Goal: Task Accomplishment & Management: Manage account settings

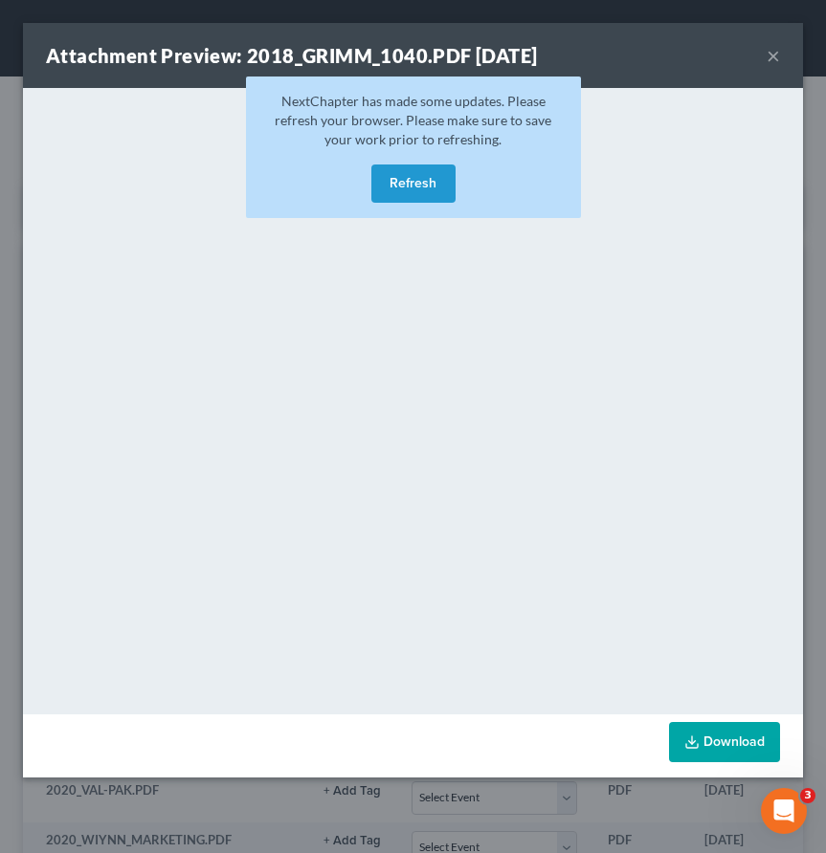
scroll to position [0, 142]
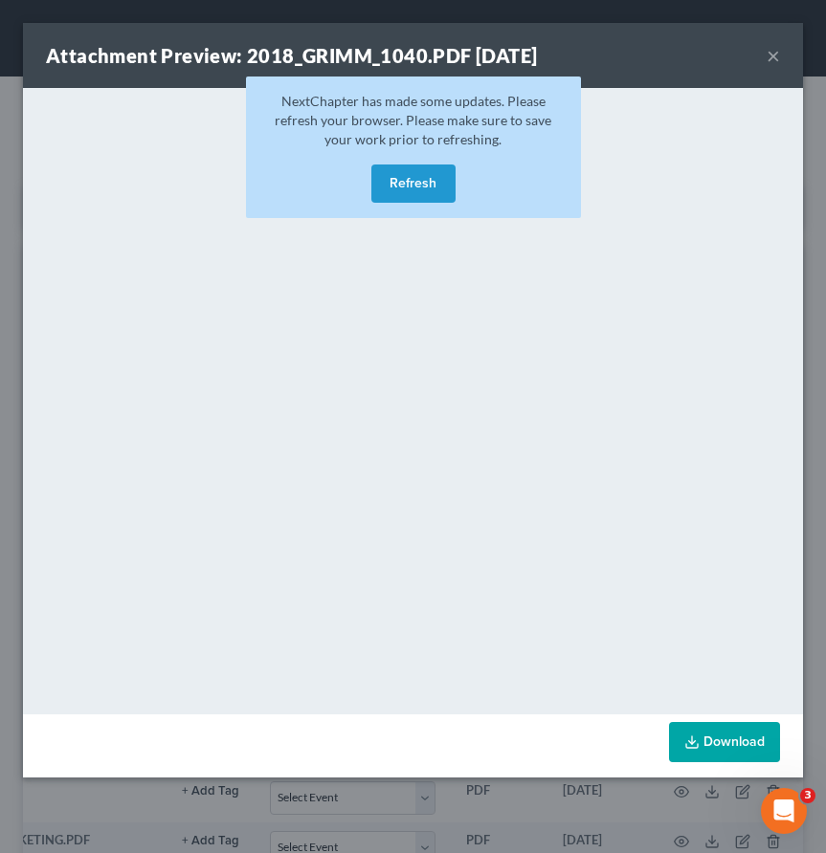
click at [770, 55] on button "×" at bounding box center [772, 55] width 13 height 23
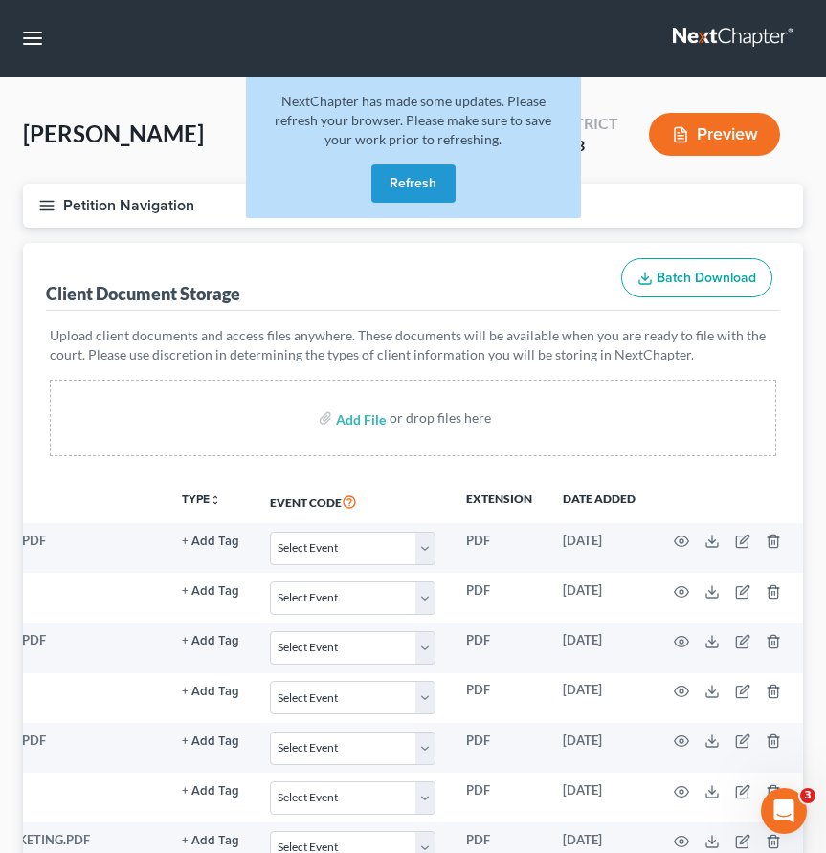
click at [713, 36] on link at bounding box center [734, 38] width 122 height 34
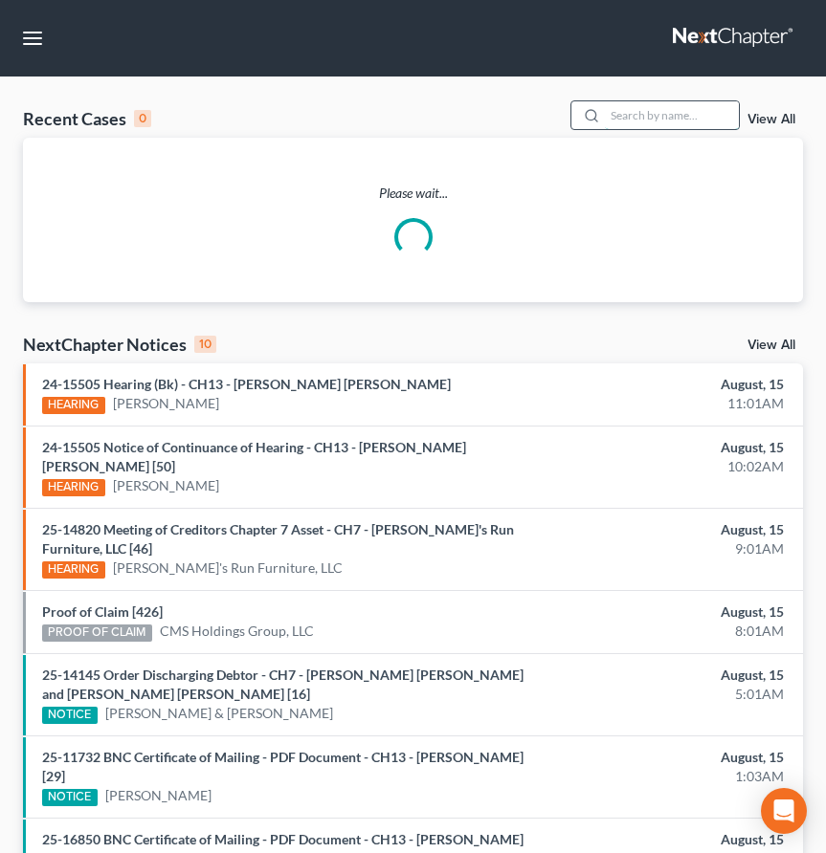
click at [642, 123] on input "search" at bounding box center [672, 115] width 134 height 28
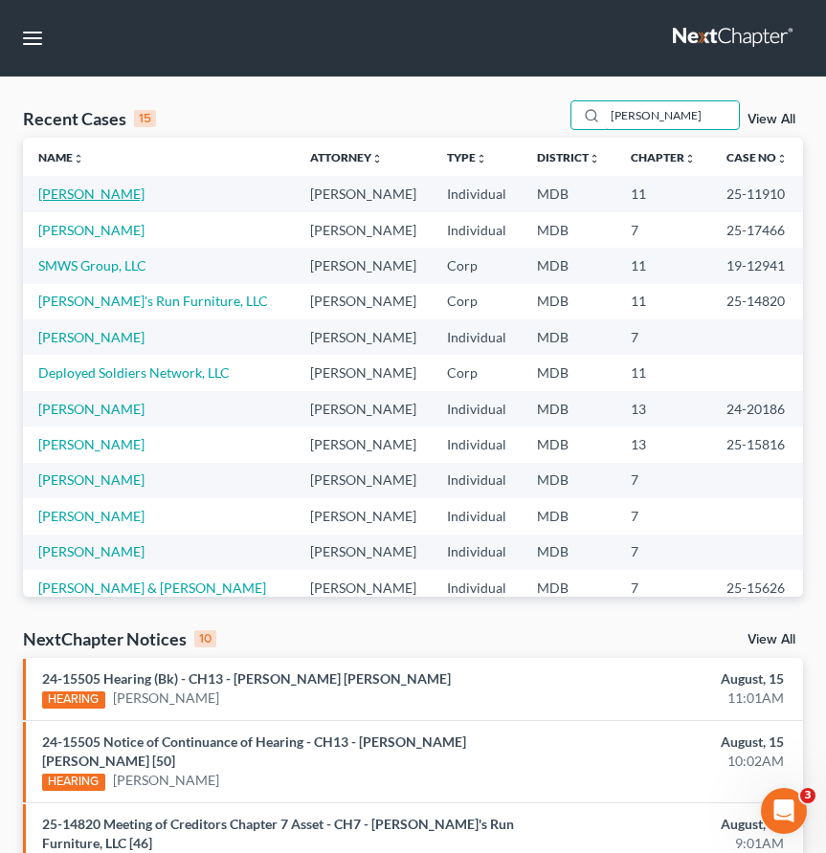
type input "walters"
click at [71, 201] on link "Walters, Mark" at bounding box center [91, 194] width 106 height 16
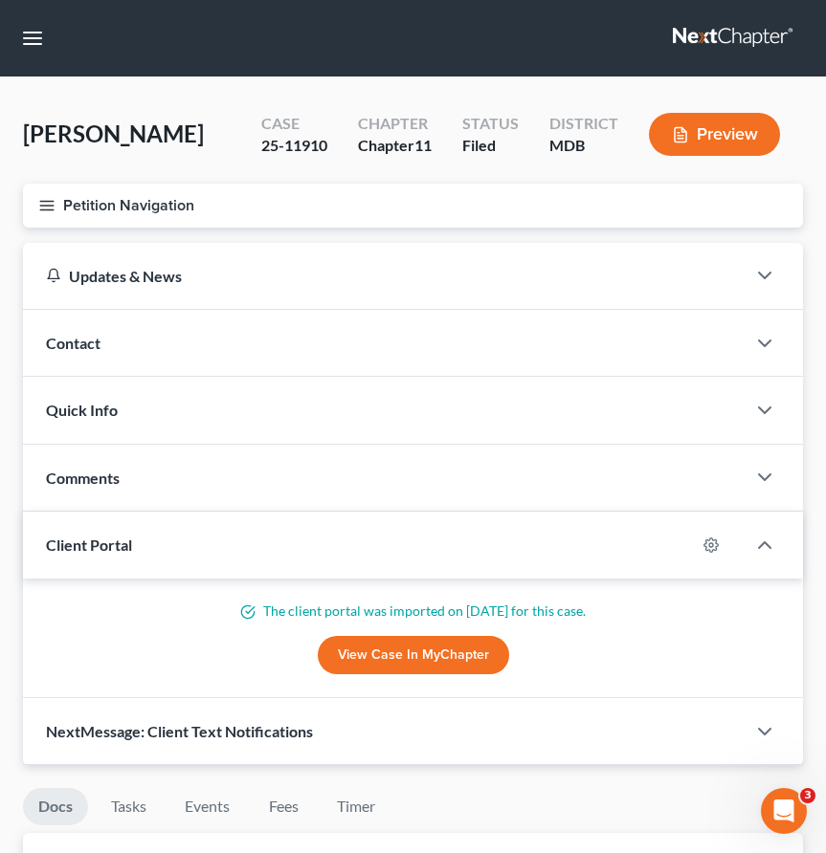
click at [42, 206] on icon "button" at bounding box center [46, 205] width 17 height 17
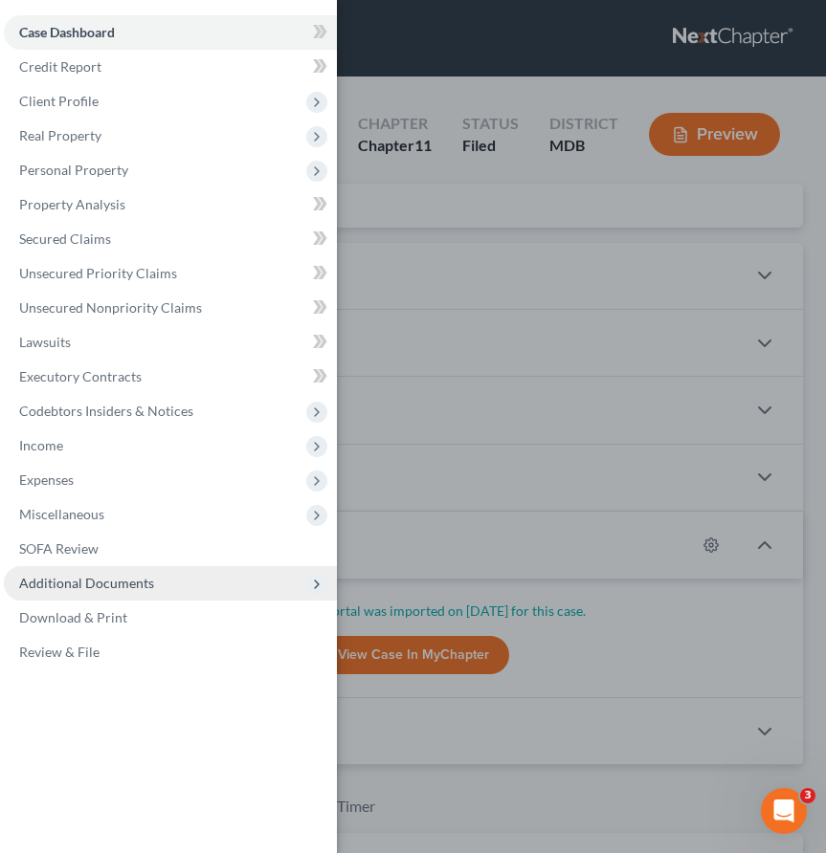
click at [85, 578] on span "Additional Documents" at bounding box center [86, 583] width 135 height 16
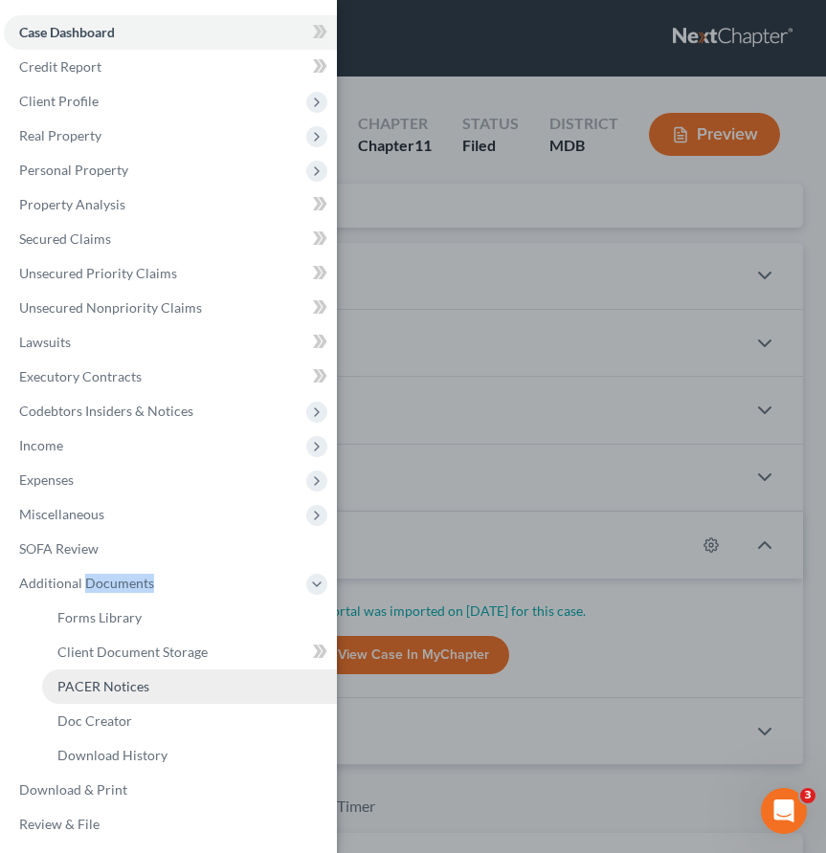
click at [79, 691] on span "PACER Notices" at bounding box center [103, 686] width 92 height 16
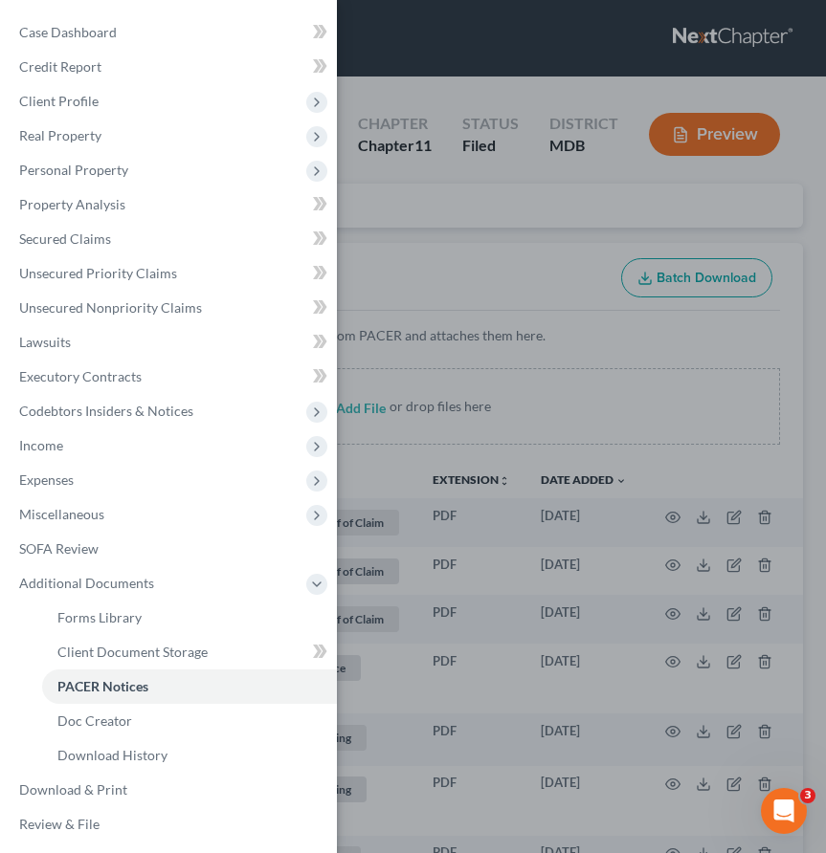
click at [385, 242] on div "Case Dashboard Payments Invoices Payments Payments Credit Report Client Profile" at bounding box center [413, 426] width 826 height 853
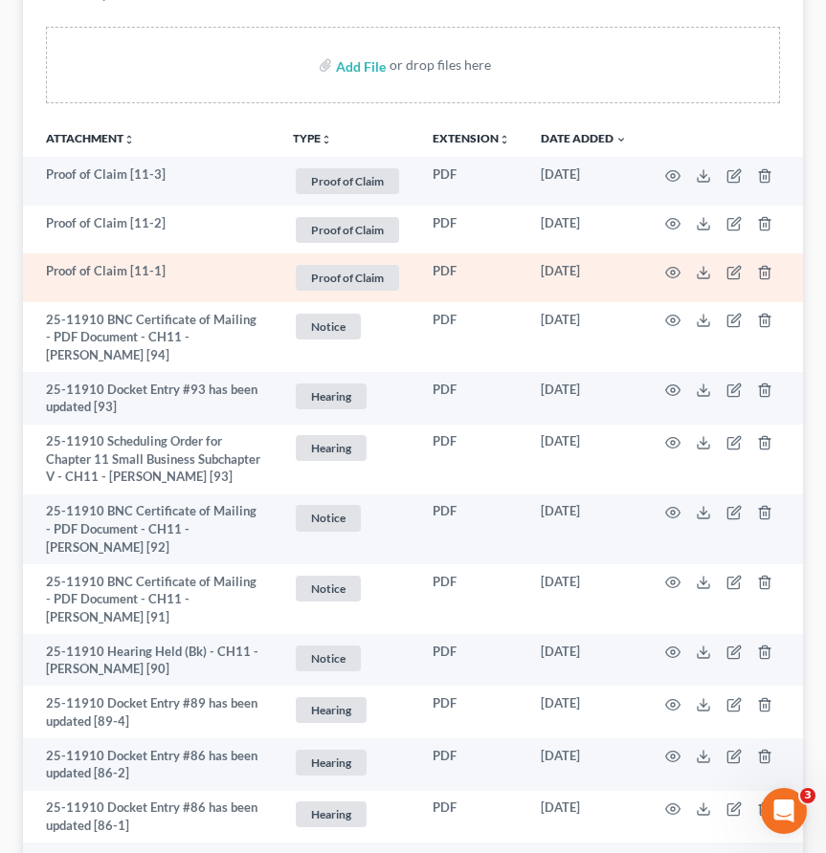
scroll to position [360, 0]
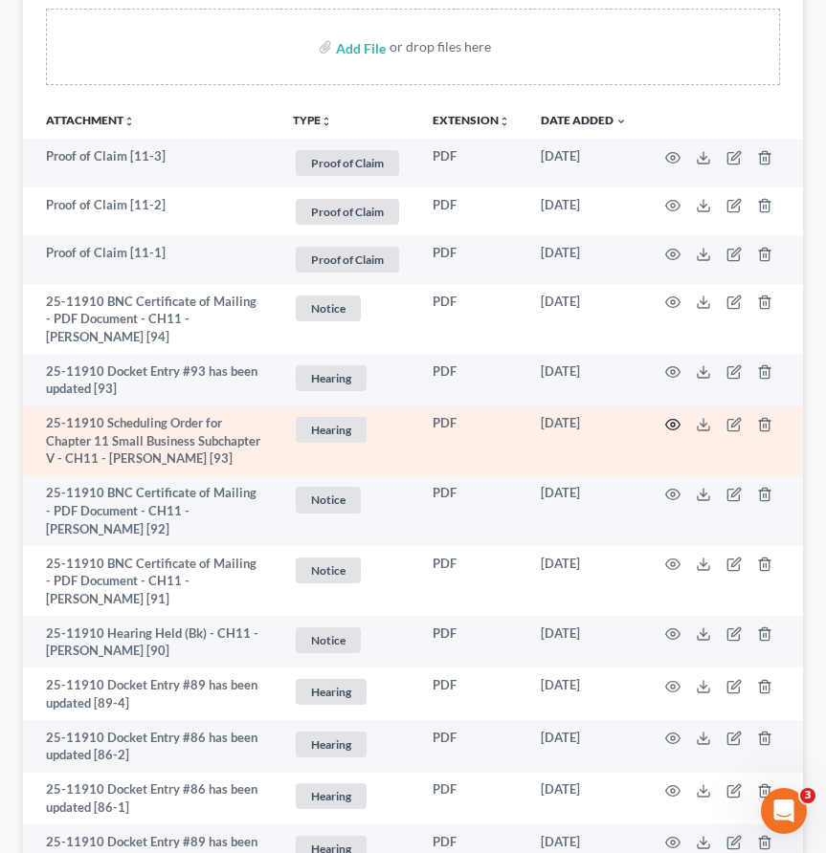
click at [673, 423] on icon "button" at bounding box center [672, 424] width 15 height 15
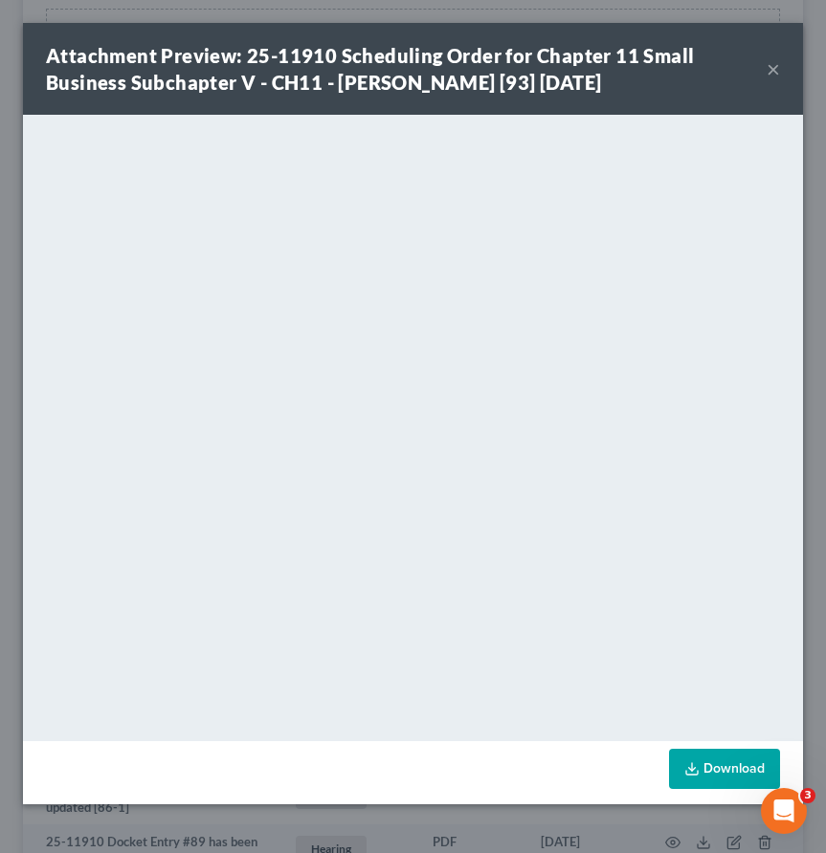
click at [774, 73] on button "×" at bounding box center [772, 68] width 13 height 23
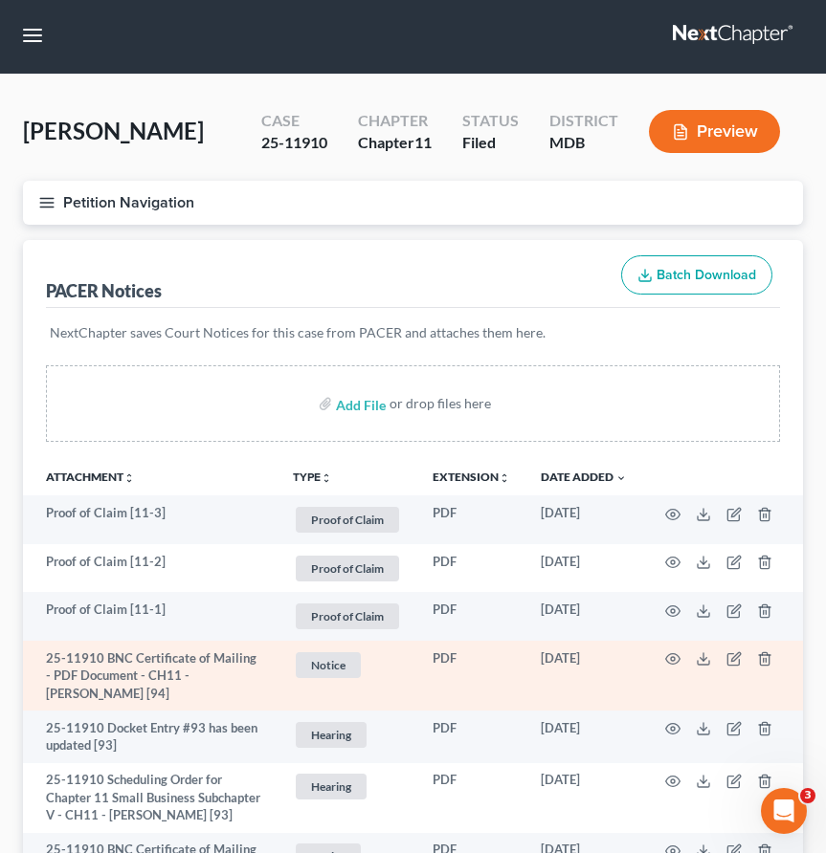
scroll to position [0, 0]
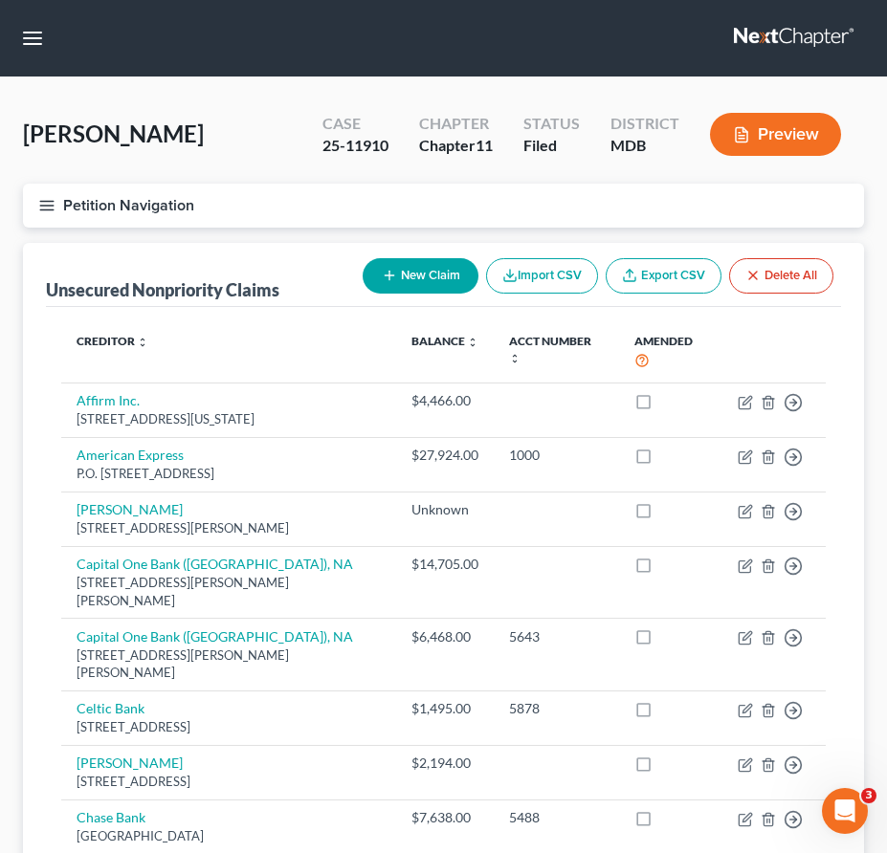
click at [58, 213] on button "Petition Navigation" at bounding box center [443, 206] width 841 height 44
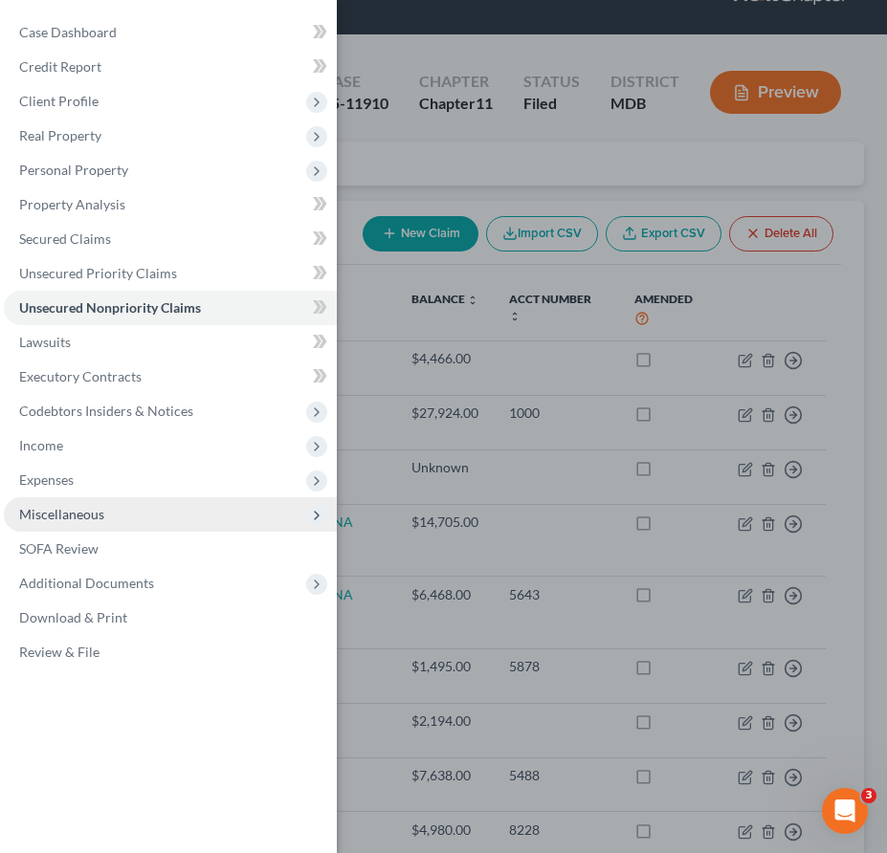
scroll to position [53, 0]
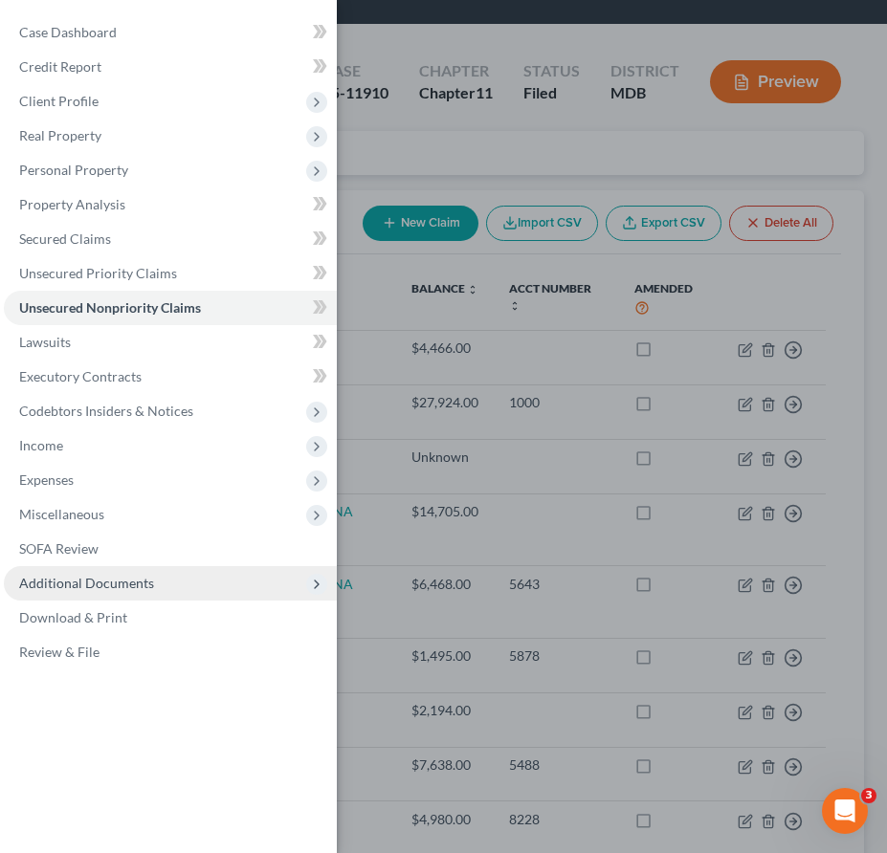
click at [100, 573] on span "Additional Documents" at bounding box center [170, 583] width 333 height 34
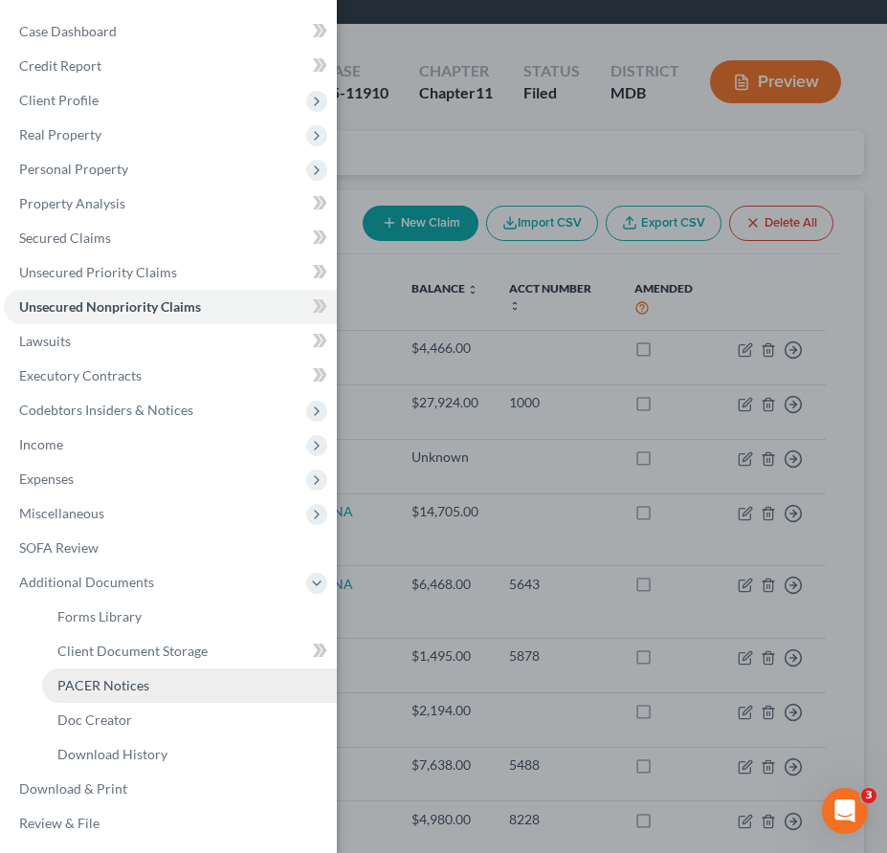
click at [111, 685] on span "PACER Notices" at bounding box center [103, 685] width 92 height 16
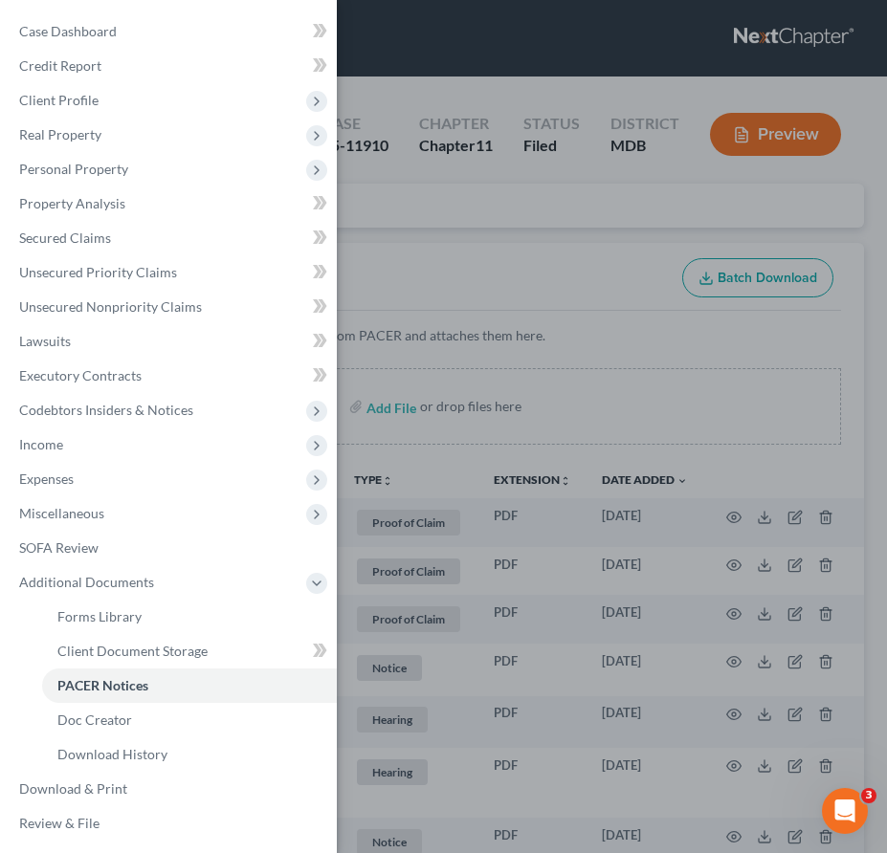
click at [416, 210] on div "Case Dashboard Payments Invoices Payments Payments Credit Report Client Profile" at bounding box center [443, 426] width 887 height 853
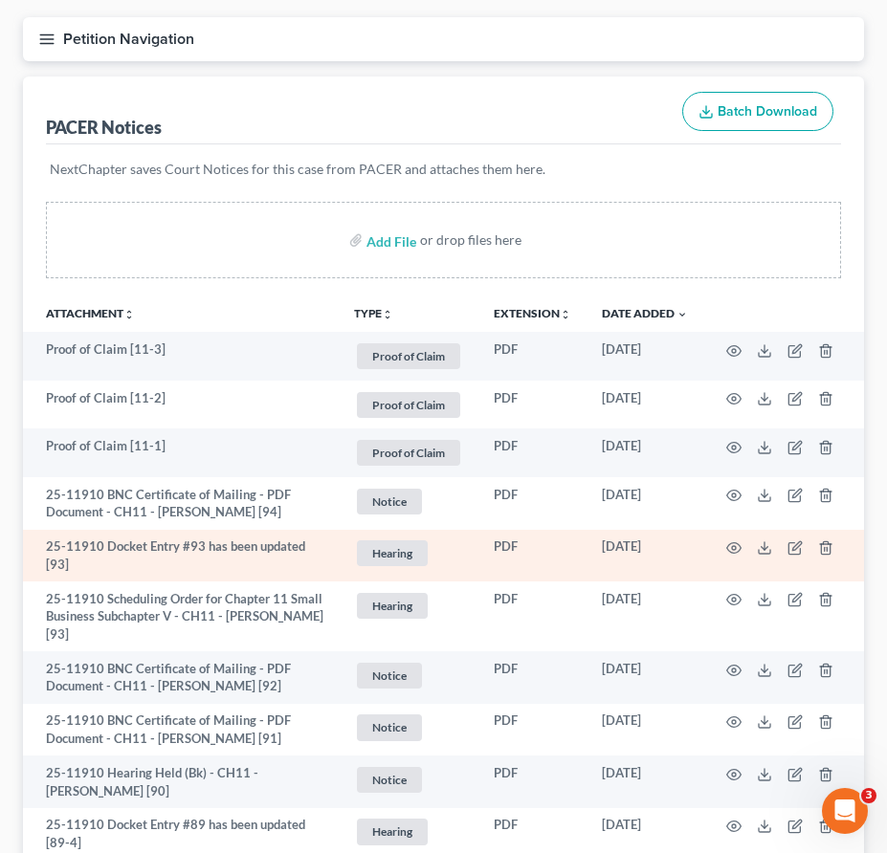
scroll to position [188, 0]
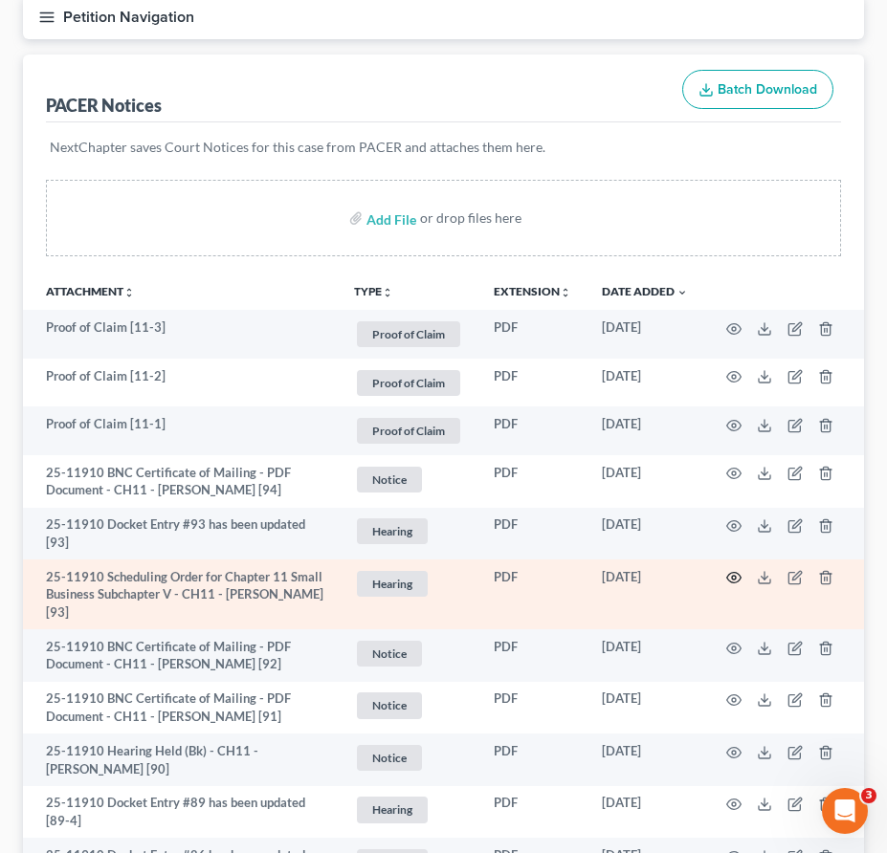
click at [730, 581] on icon "button" at bounding box center [734, 578] width 14 height 11
